Goal: Task Accomplishment & Management: Manage account settings

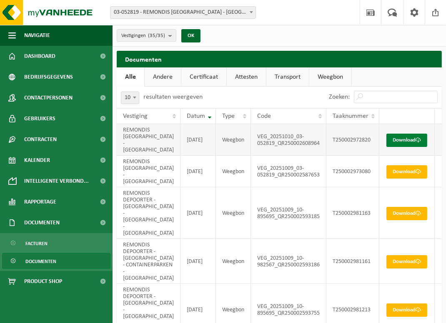
click at [397, 134] on link "Download" at bounding box center [406, 140] width 41 height 13
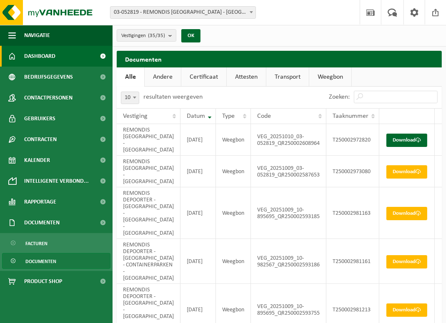
click at [42, 57] on span "Dashboard" at bounding box center [39, 56] width 31 height 21
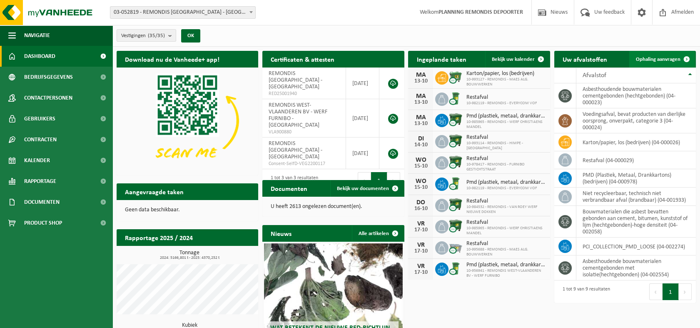
click at [452, 55] on link "Ophaling aanvragen" at bounding box center [663, 59] width 66 height 17
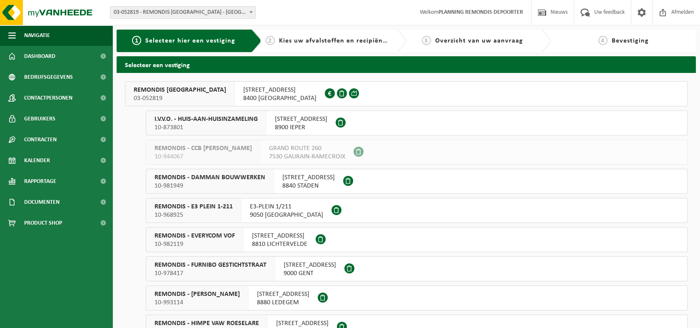
click at [214, 121] on span "I.V.V.O. - HUIS-AAN-HUISINZAMELING" at bounding box center [206, 119] width 103 height 8
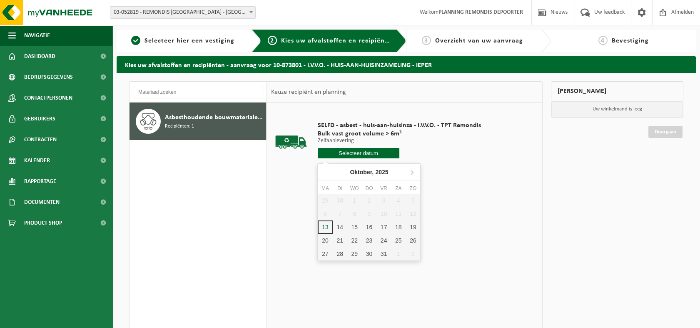
click at [349, 155] on input "text" at bounding box center [359, 153] width 82 height 10
click at [325, 228] on div "13" at bounding box center [325, 226] width 15 height 13
type input "Van [DATE]"
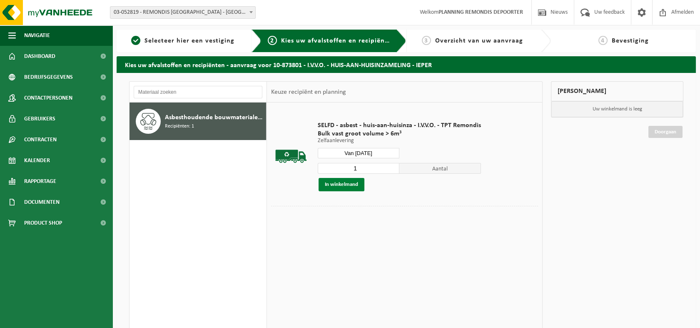
click at [349, 185] on button "In winkelmand" at bounding box center [342, 184] width 46 height 13
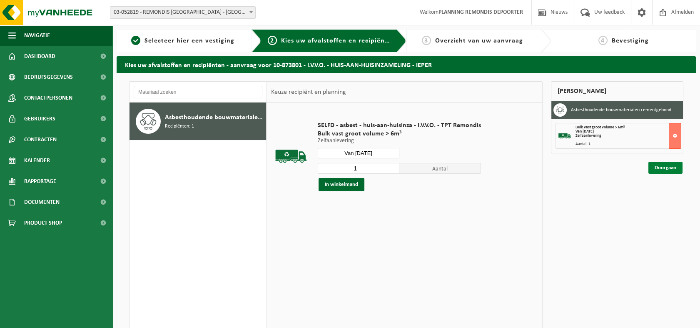
click at [667, 167] on link "Doorgaan" at bounding box center [666, 168] width 34 height 12
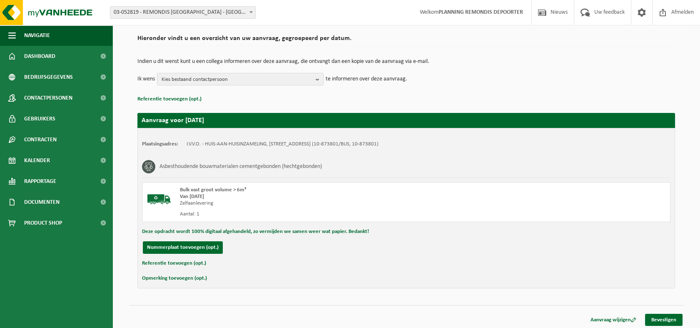
scroll to position [61, 0]
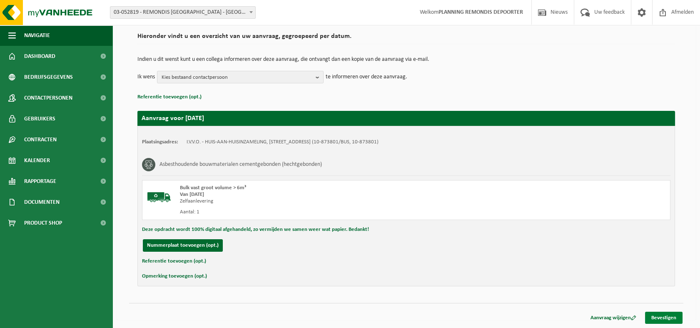
click at [665, 317] on link "Bevestigen" at bounding box center [663, 318] width 37 height 12
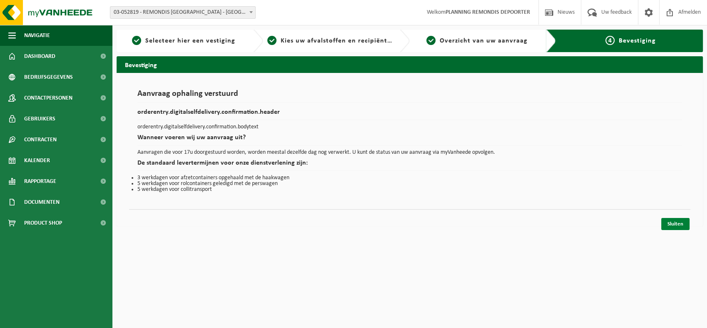
click at [677, 224] on link "Sluiten" at bounding box center [676, 224] width 28 height 12
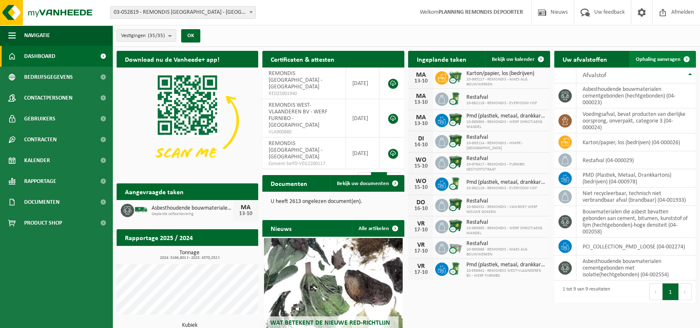
click at [654, 62] on span "Ophaling aanvragen" at bounding box center [658, 59] width 45 height 5
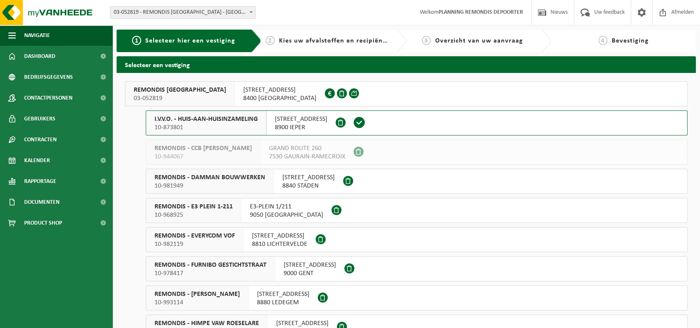
click at [184, 122] on span "I.V.V.O. - HUIS-AAN-HUISINZAMELING" at bounding box center [206, 119] width 103 height 8
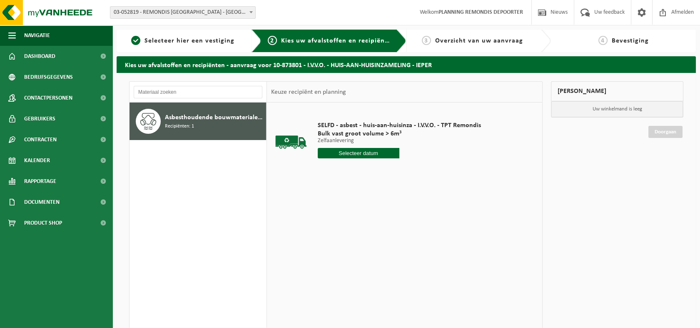
click at [358, 155] on input "text" at bounding box center [359, 153] width 82 height 10
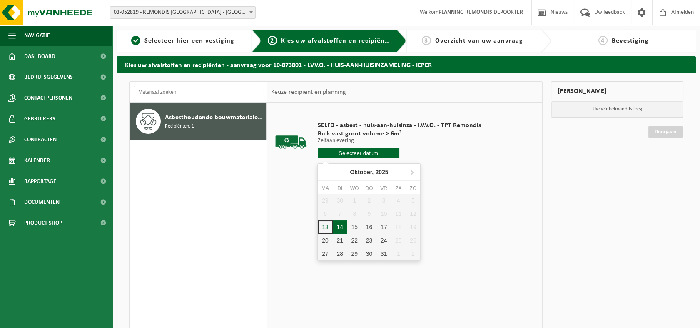
click at [339, 227] on div "14" at bounding box center [340, 226] width 15 height 13
type input "Van [DATE]"
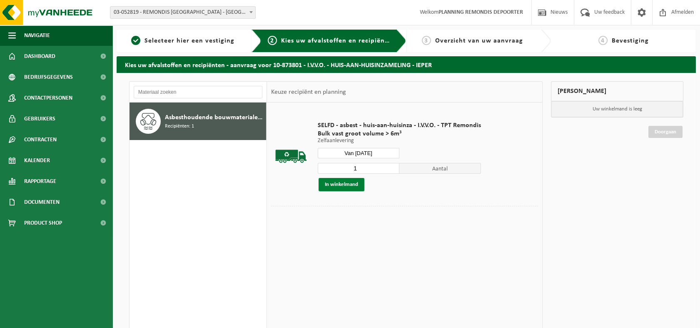
click at [339, 187] on button "In winkelmand" at bounding box center [342, 184] width 46 height 13
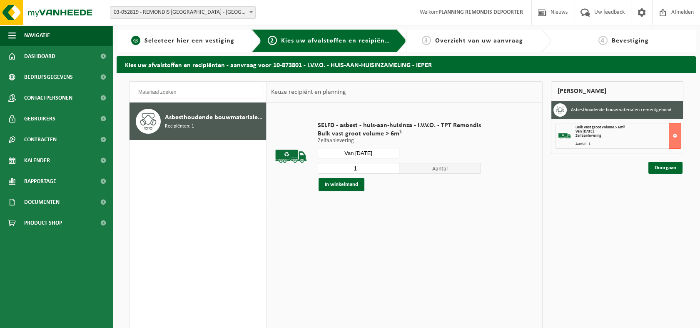
click at [199, 42] on span "Selecteer hier een vestiging" at bounding box center [190, 40] width 90 height 7
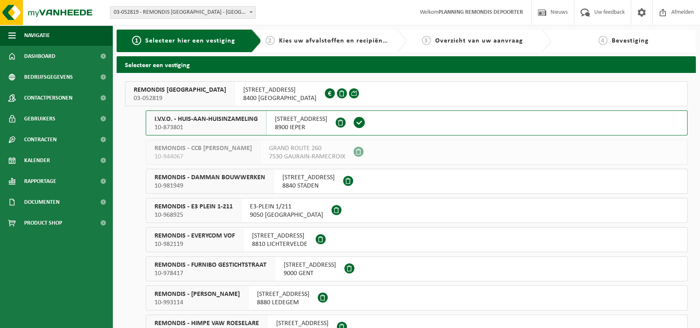
click at [205, 120] on span "I.V.V.O. - HUIS-AAN-HUISINZAMELING" at bounding box center [206, 119] width 103 height 8
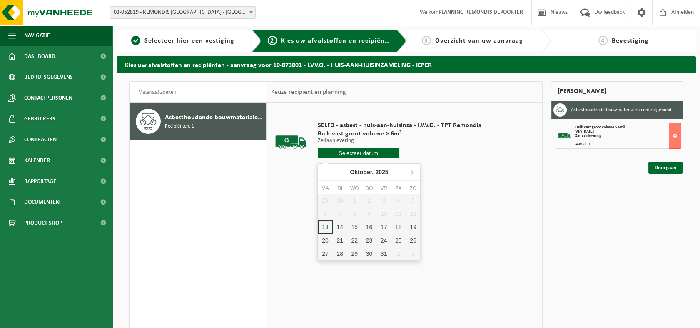
click at [376, 150] on input "text" at bounding box center [359, 153] width 82 height 10
click at [327, 227] on div "13" at bounding box center [325, 226] width 15 height 13
type input "Van 2025-10-13"
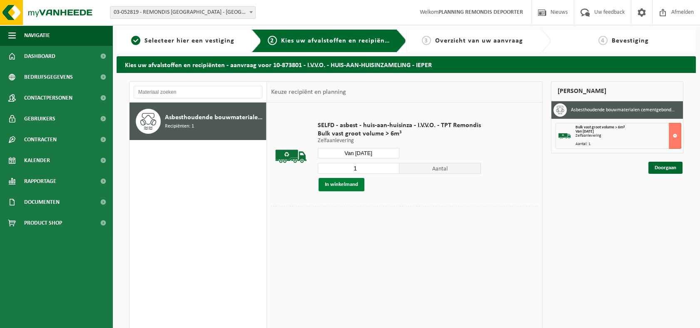
click at [345, 182] on button "In winkelmand" at bounding box center [342, 184] width 46 height 13
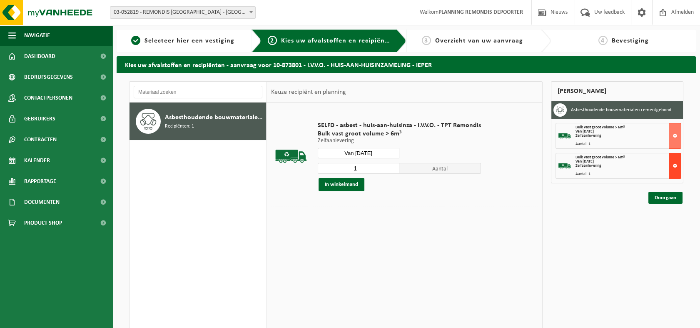
click at [674, 165] on button at bounding box center [675, 166] width 12 height 26
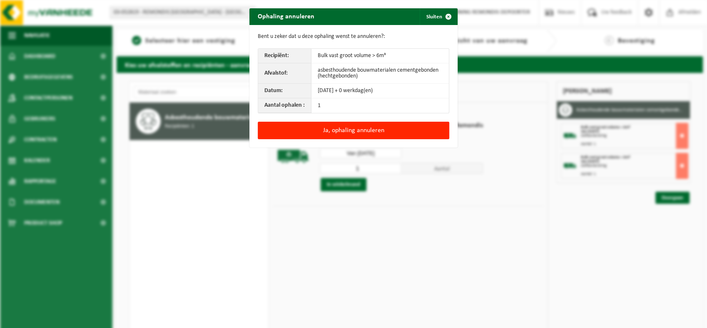
click at [620, 130] on div "Ophaling annuleren Sluiten Bent u zeker dat u deze ophaling wenst te annuleren?…" at bounding box center [353, 164] width 707 height 328
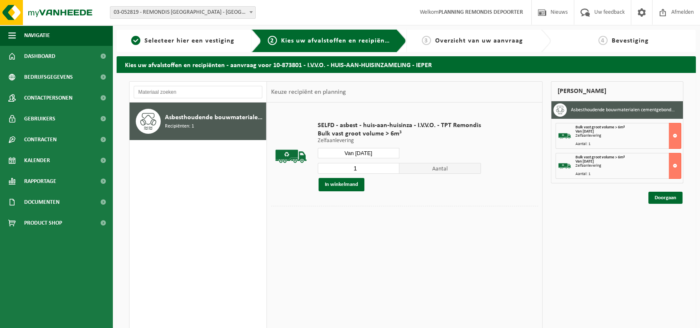
click at [618, 130] on div "Van 2025-10-14" at bounding box center [628, 132] width 105 height 4
click at [678, 133] on button at bounding box center [675, 136] width 12 height 26
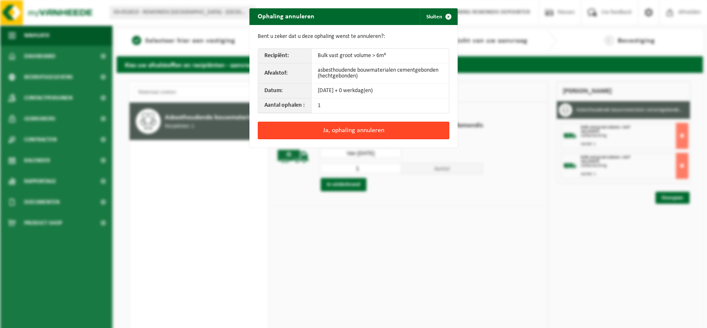
click at [357, 128] on button "Ja, ophaling annuleren" at bounding box center [354, 130] width 192 height 17
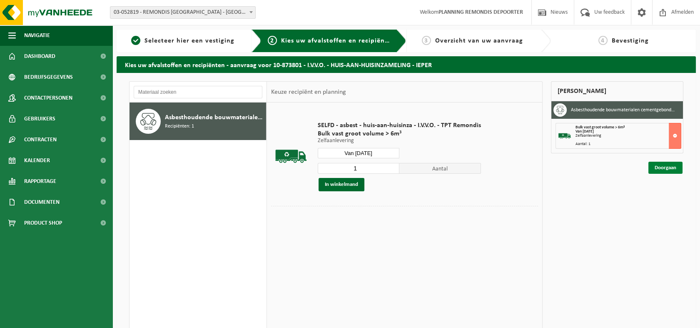
click at [657, 165] on link "Doorgaan" at bounding box center [666, 168] width 34 height 12
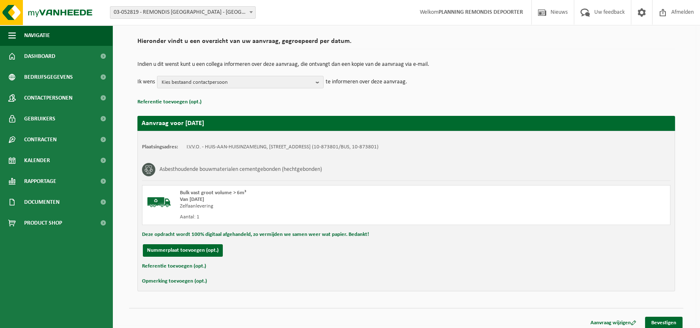
scroll to position [61, 0]
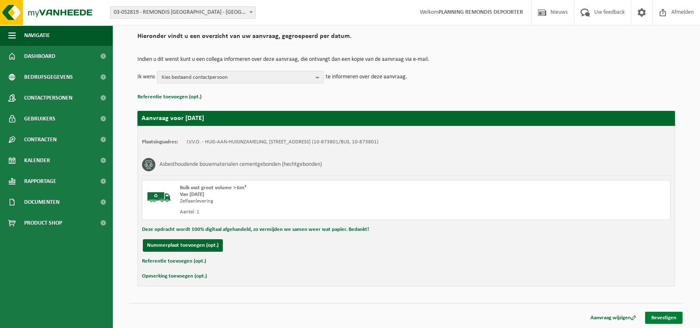
click at [660, 315] on link "Bevestigen" at bounding box center [663, 318] width 37 height 12
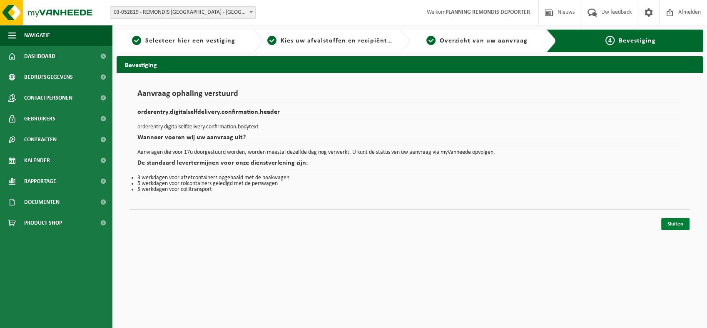
click at [680, 223] on link "Sluiten" at bounding box center [676, 224] width 28 height 12
